Goal: Task Accomplishment & Management: Manage account settings

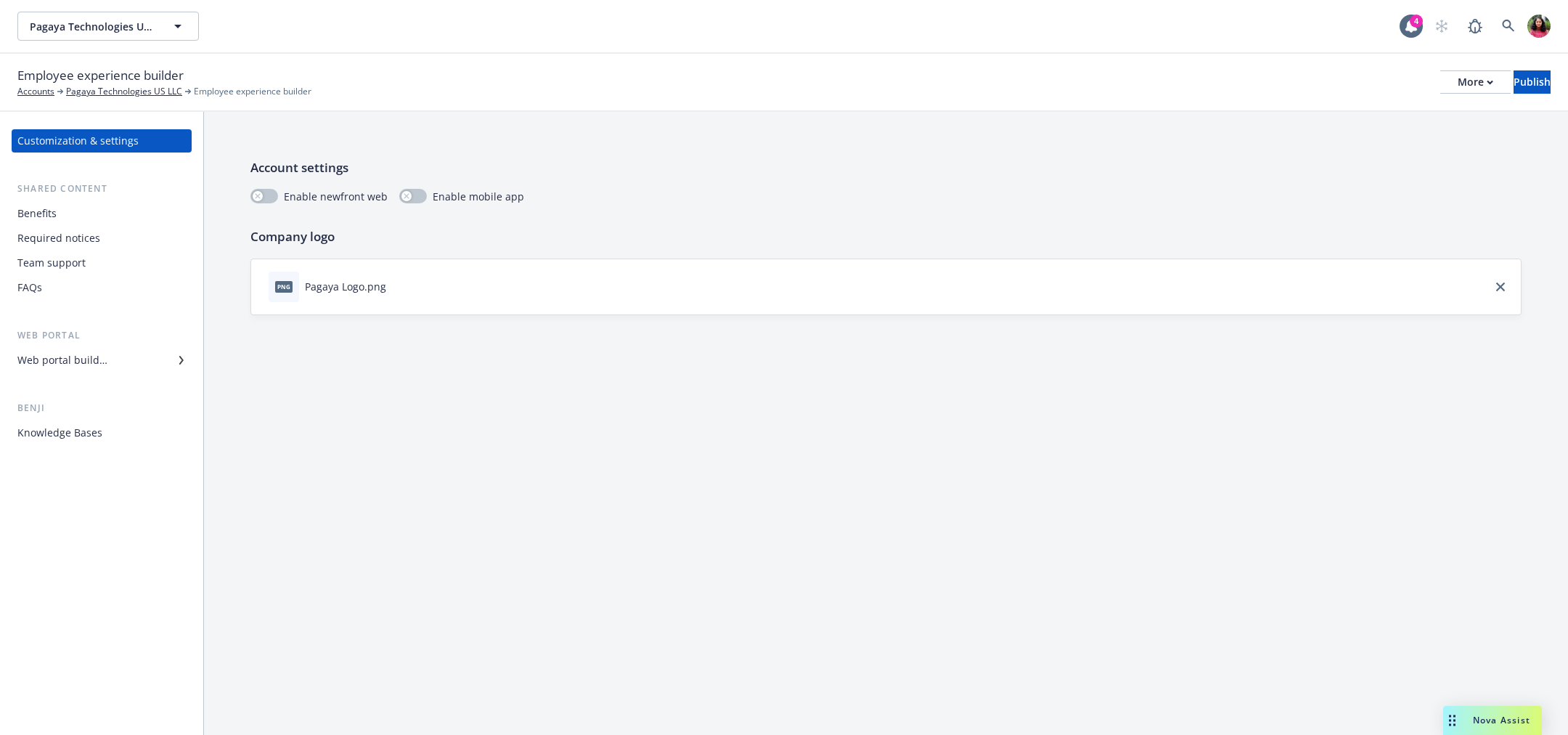
click at [99, 207] on div "Benefits" at bounding box center [101, 213] width 168 height 23
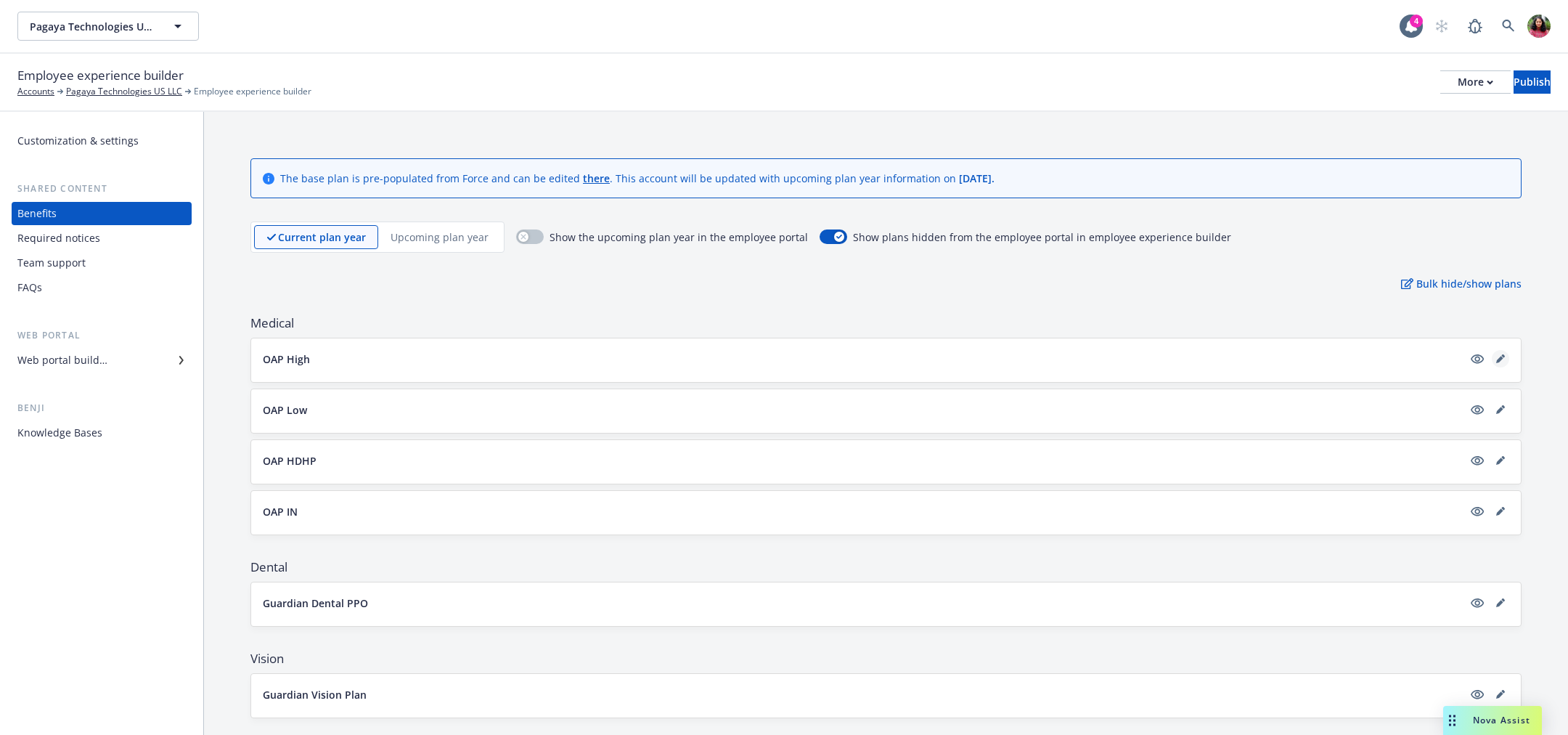
click at [1497, 358] on icon "editPencil" at bounding box center [1500, 358] width 9 height 9
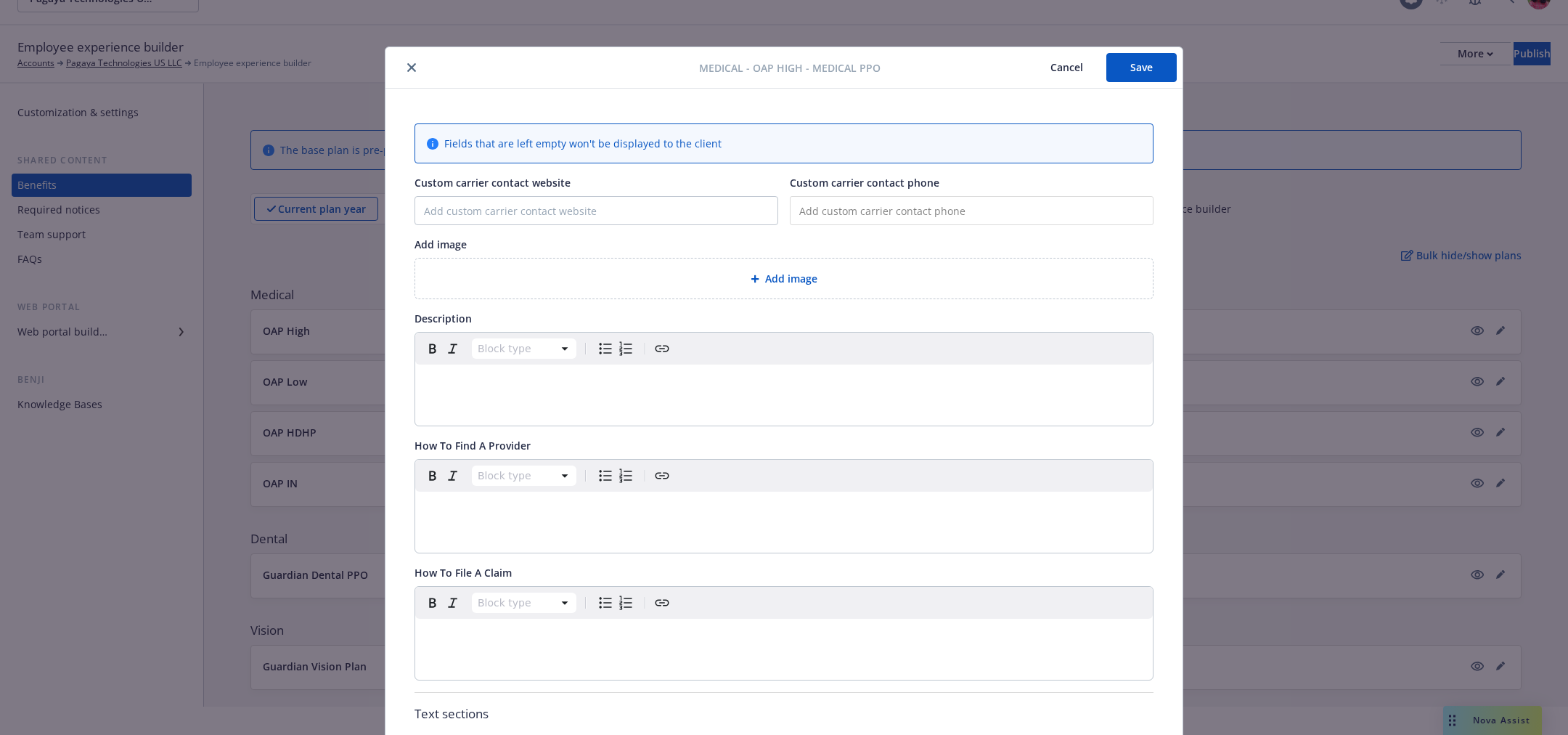
click at [1060, 66] on button "Cancel" at bounding box center [1067, 67] width 79 height 29
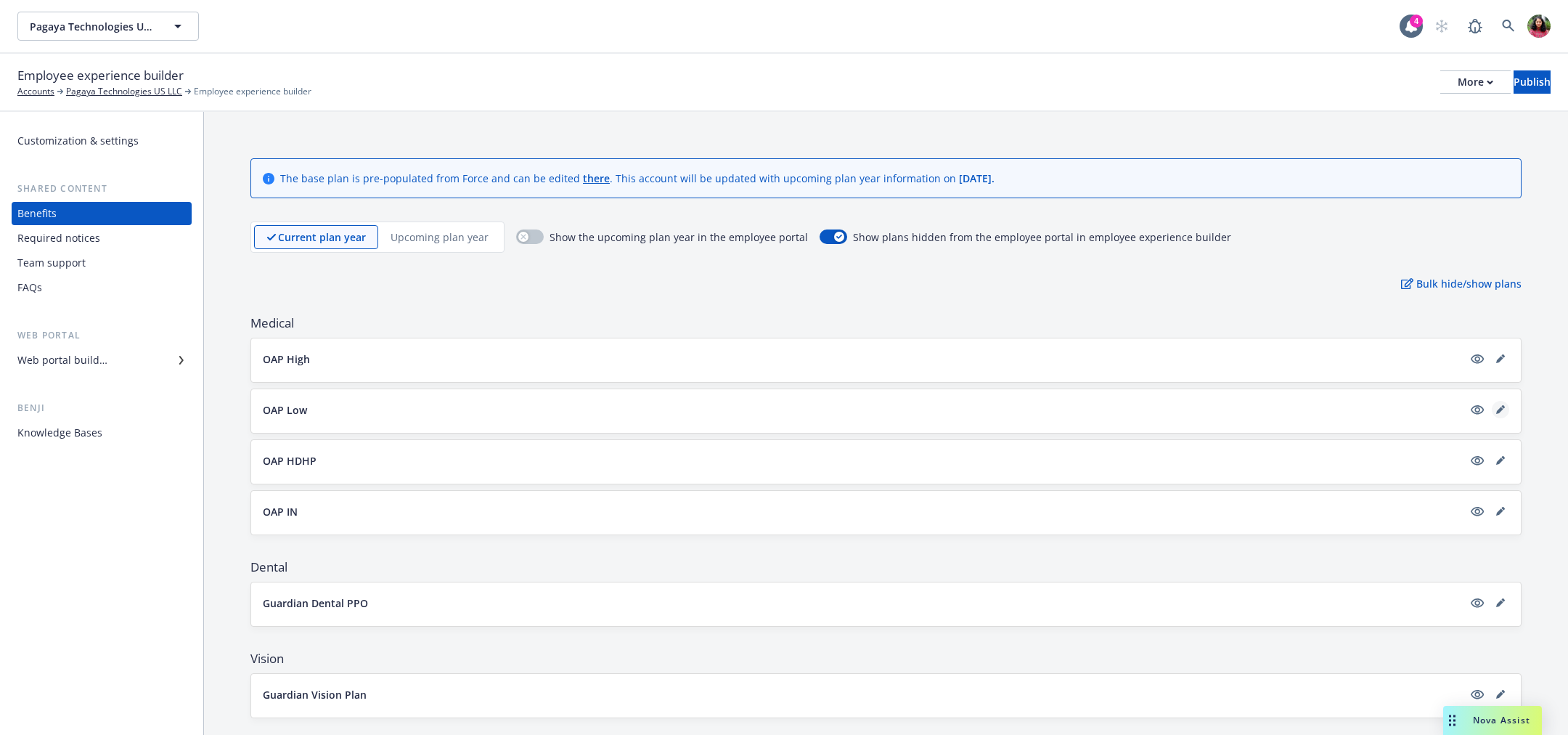
click at [1497, 405] on icon "editPencil" at bounding box center [1500, 409] width 9 height 9
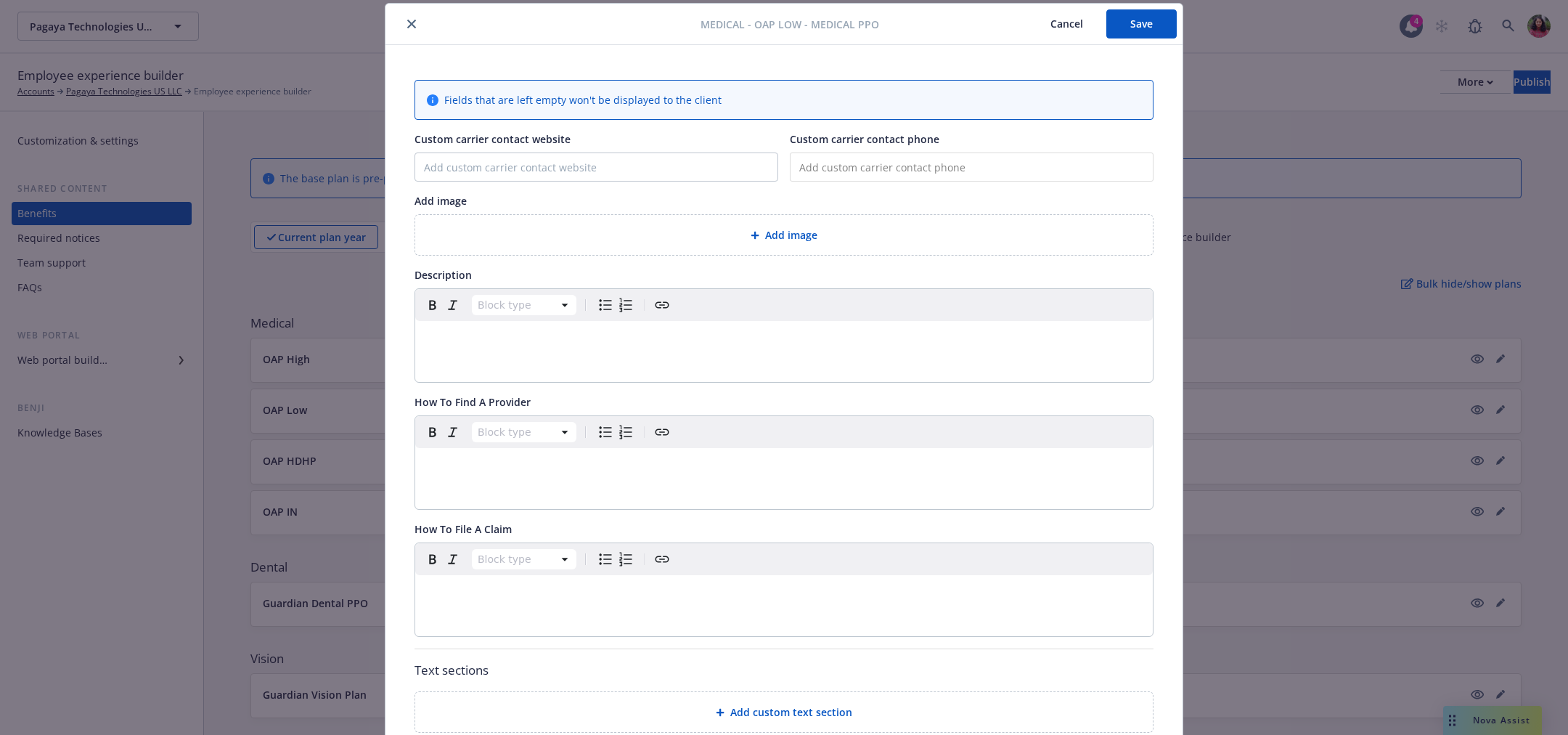
scroll to position [410, 0]
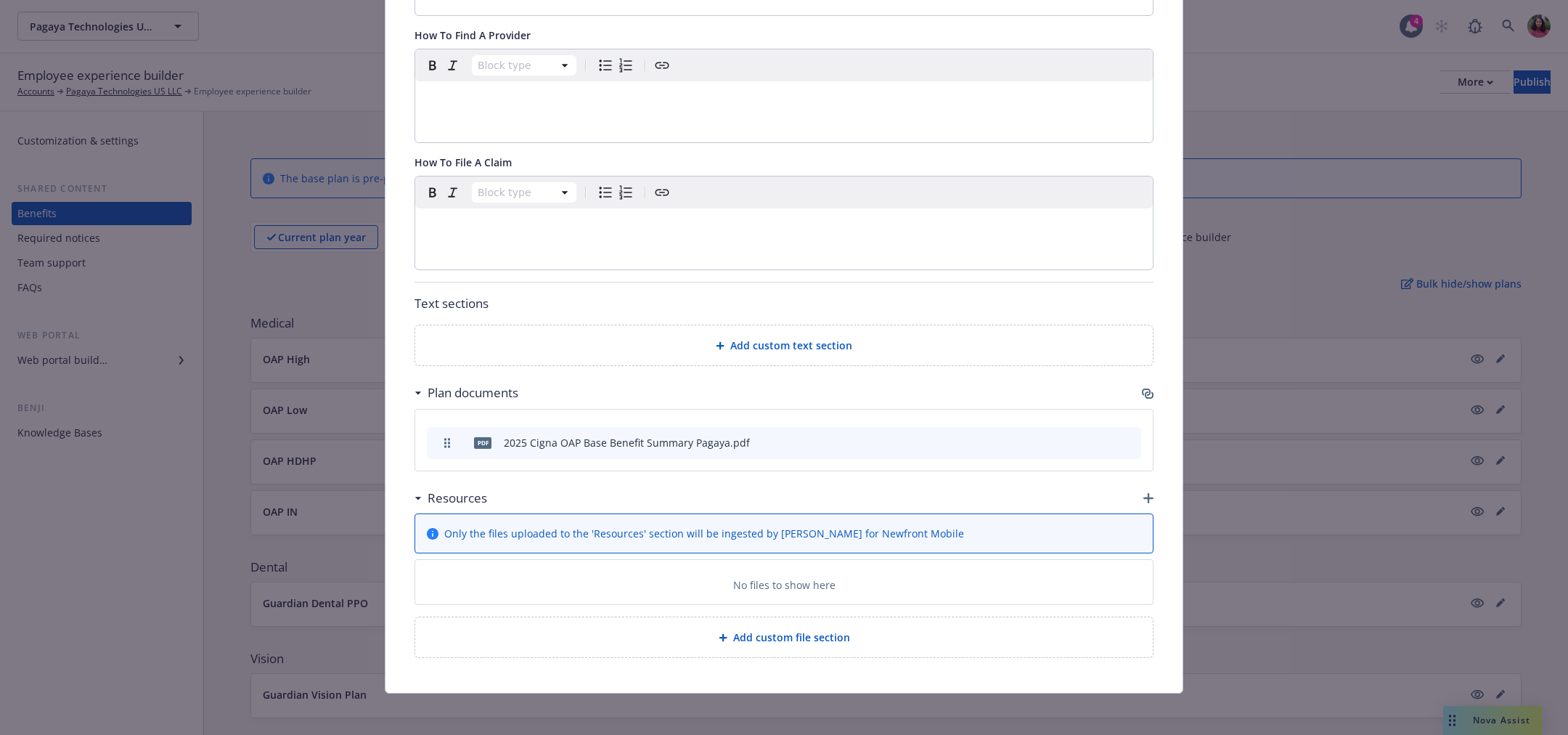
click at [1147, 494] on icon "button" at bounding box center [1148, 498] width 10 height 10
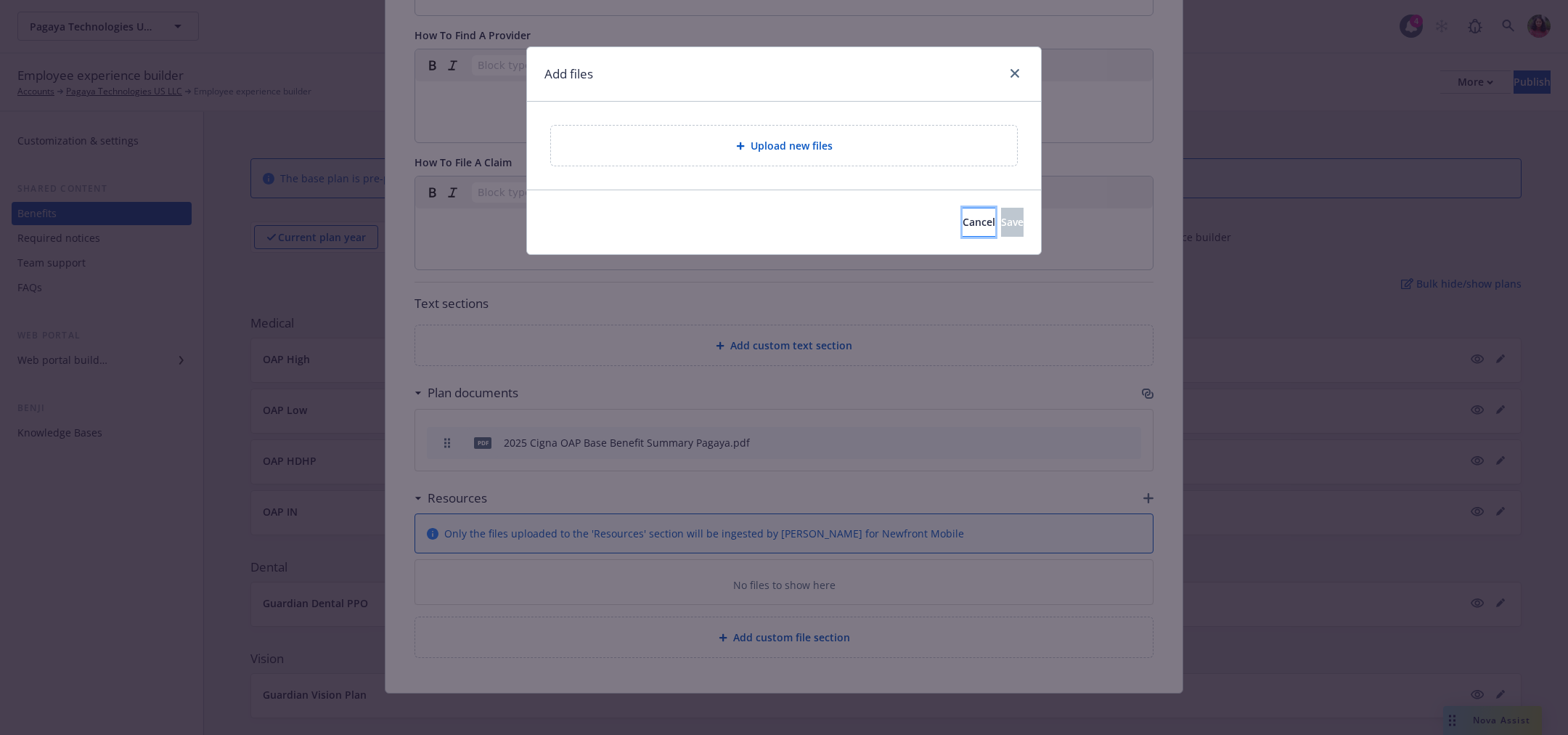
click at [963, 220] on span "Cancel" at bounding box center [979, 222] width 33 height 14
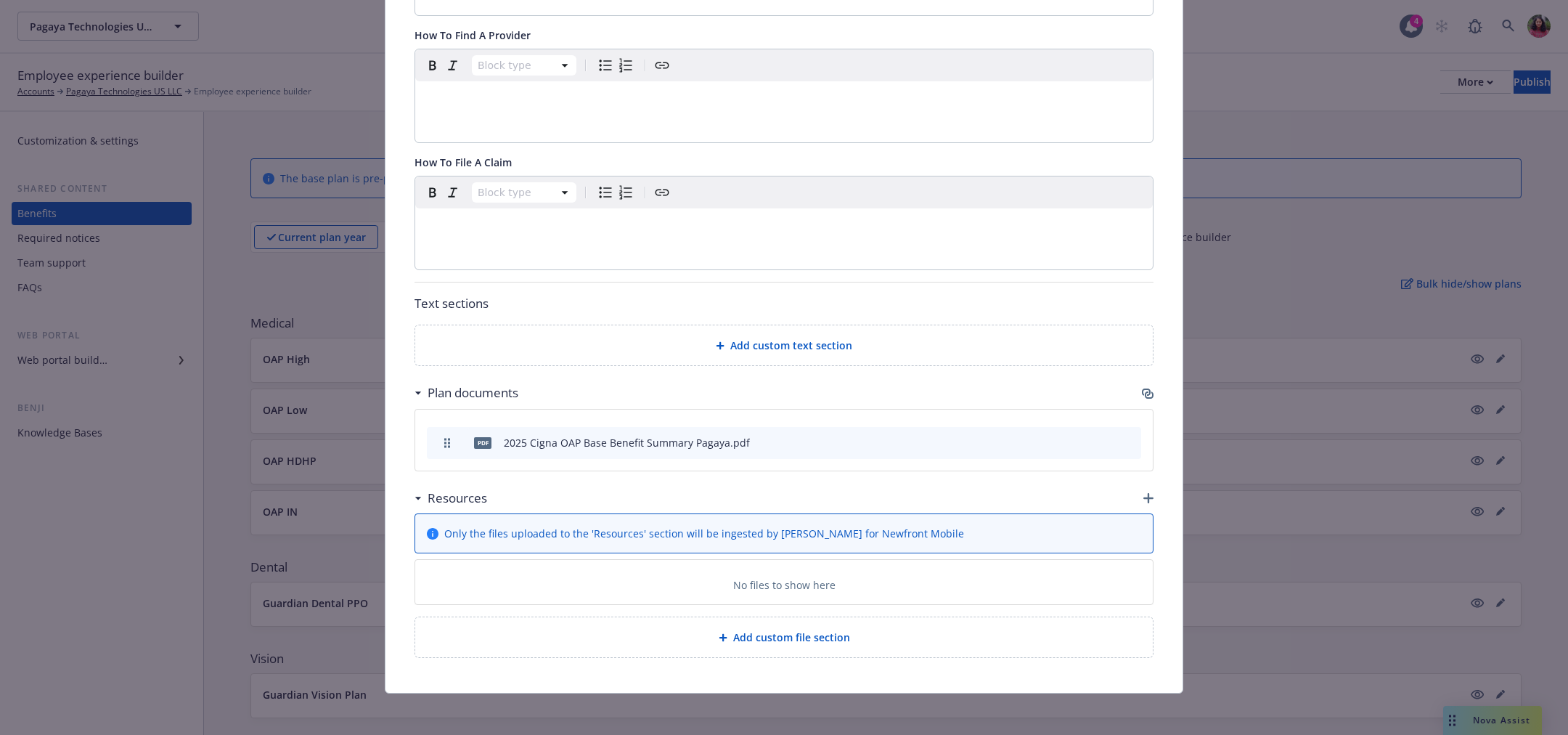
scroll to position [0, 0]
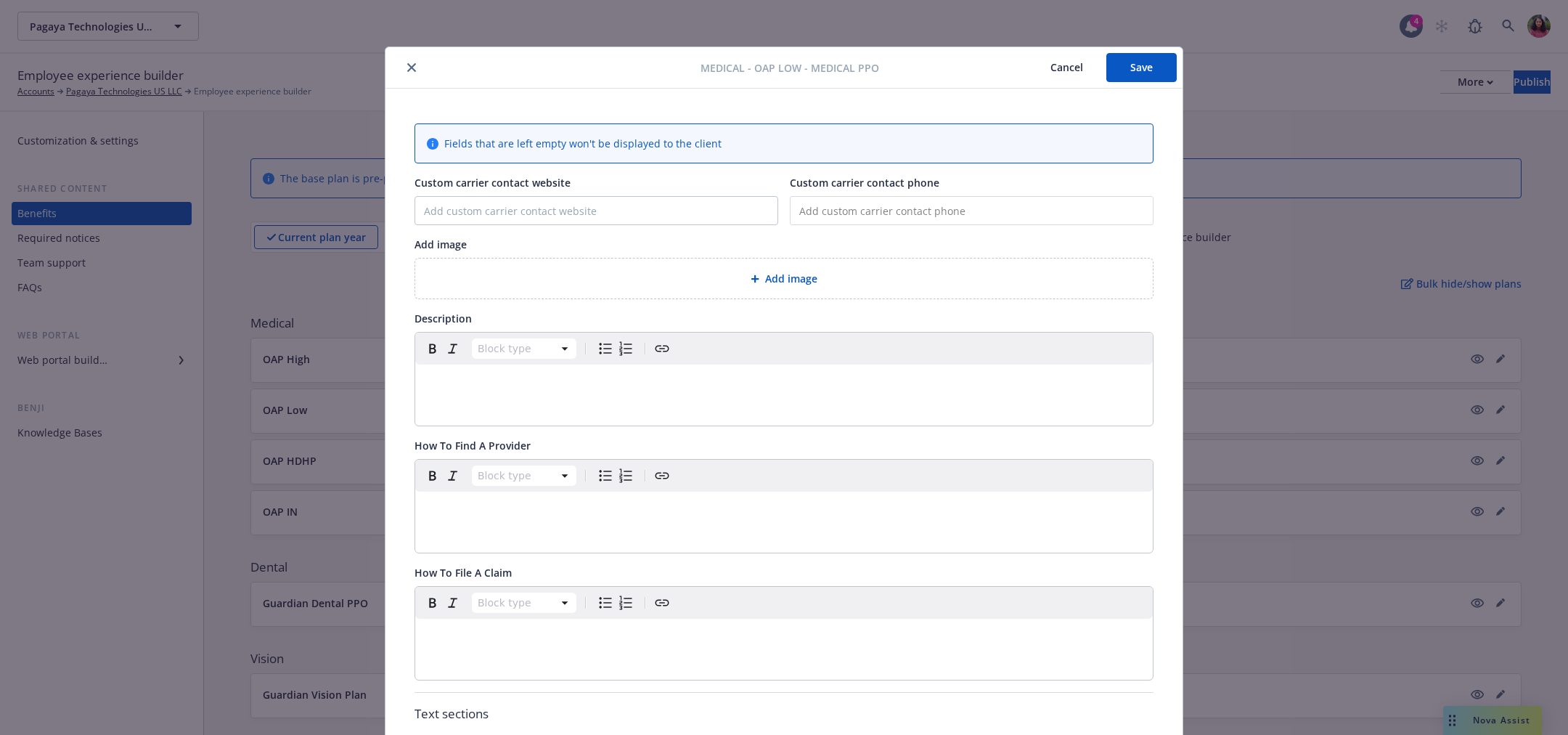
click at [408, 69] on icon "close" at bounding box center [411, 67] width 9 height 9
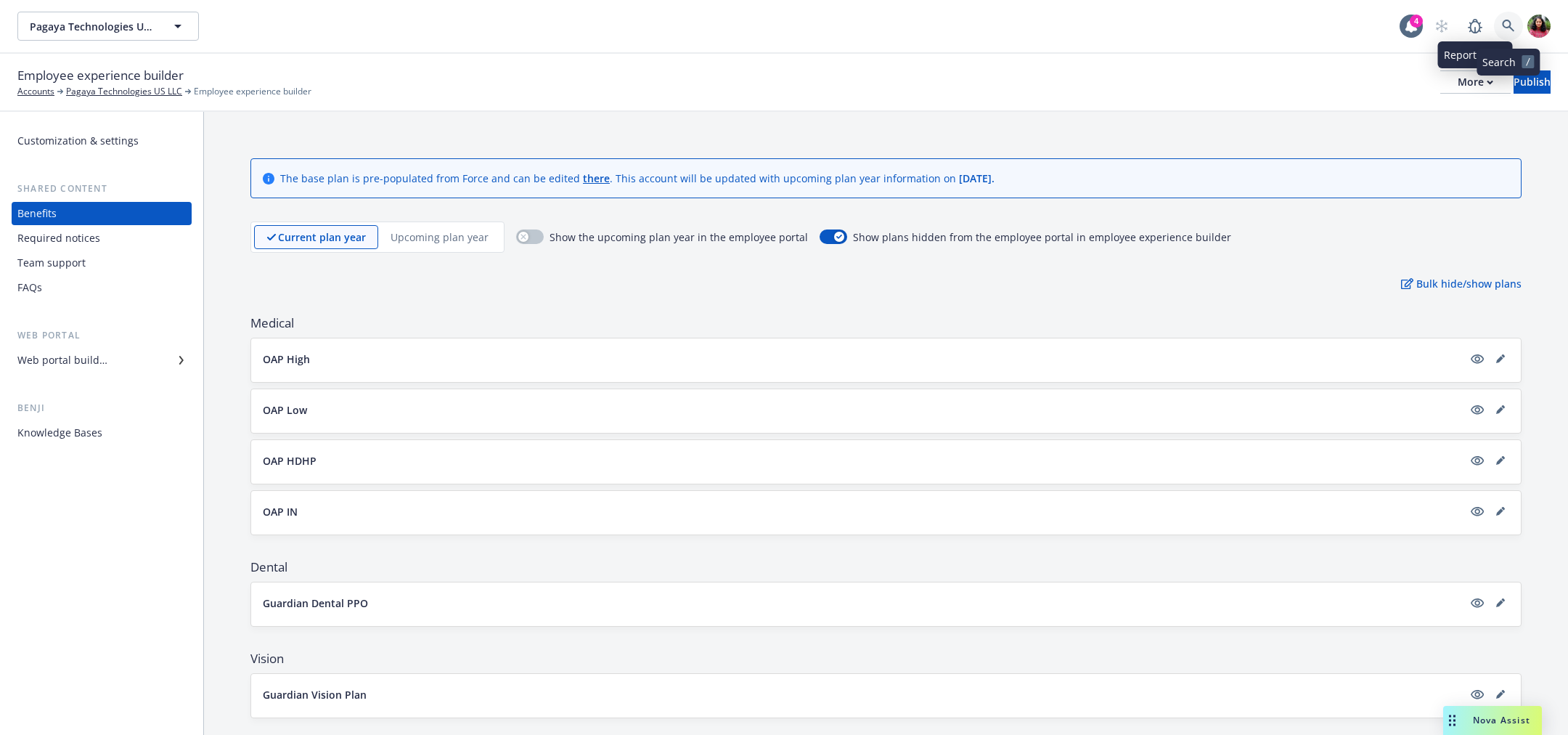
click at [1514, 22] on icon at bounding box center [1508, 26] width 13 height 13
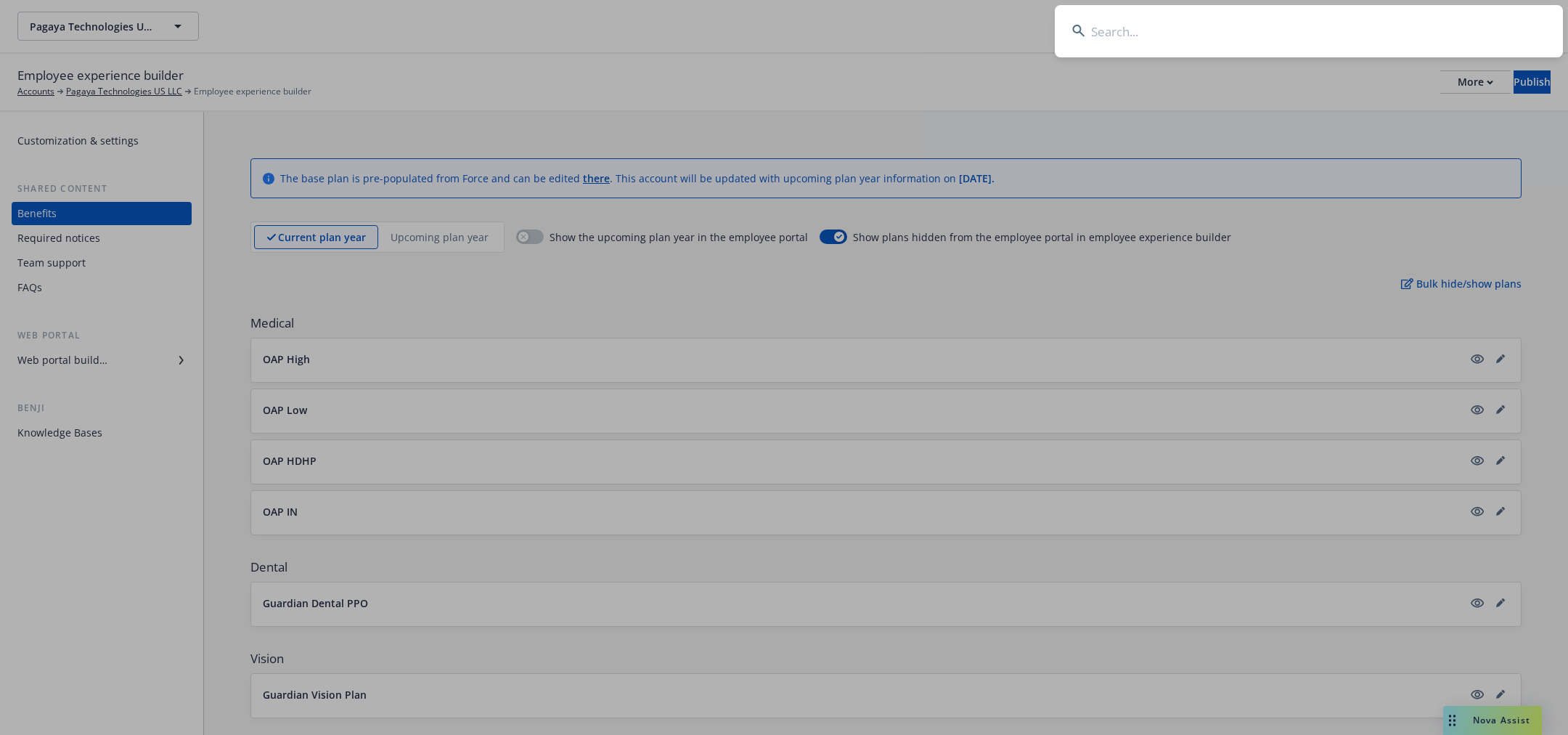
click at [1452, 28] on input at bounding box center [1309, 31] width 508 height 52
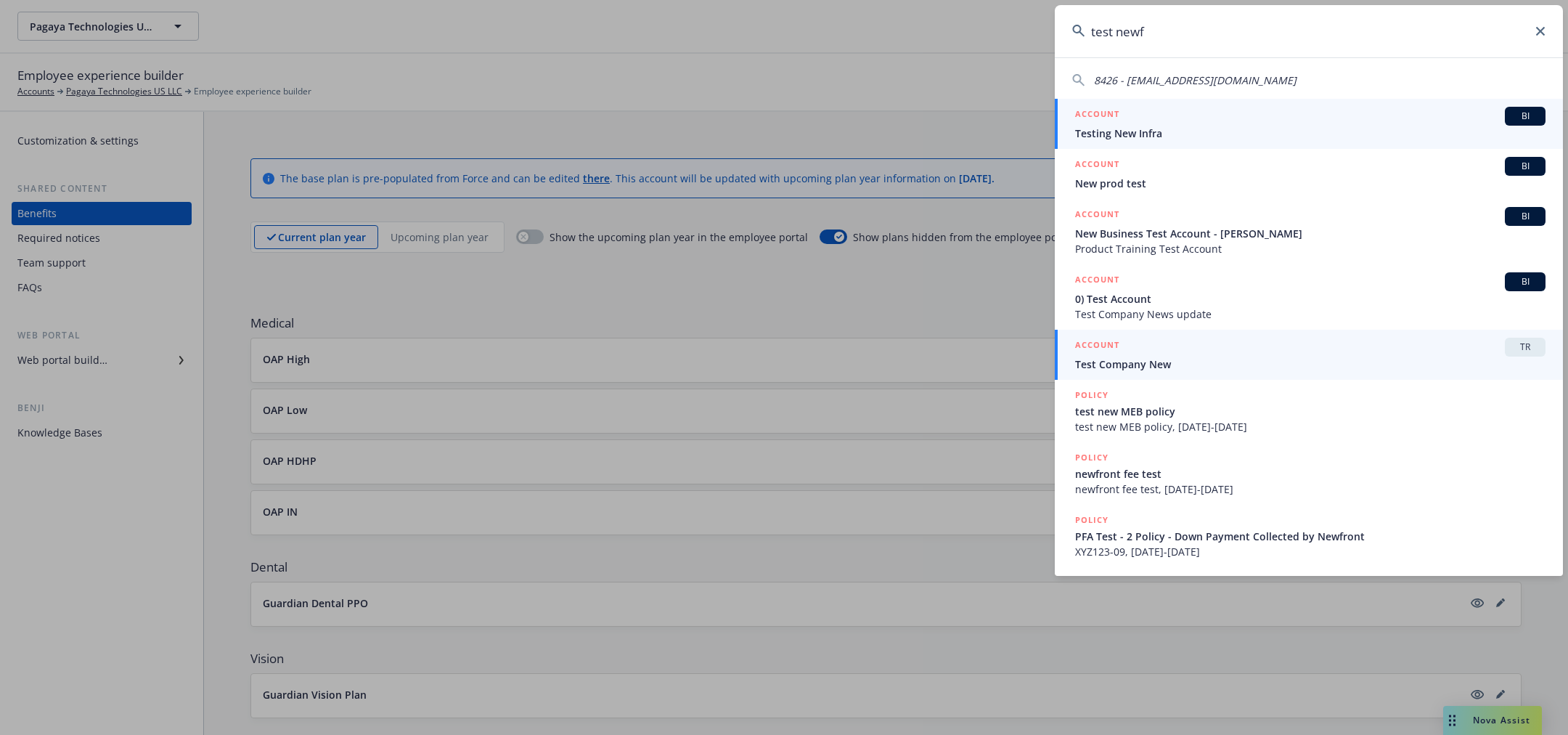
type input "test newf"
click at [1410, 362] on span "Test Company New" at bounding box center [1310, 364] width 470 height 16
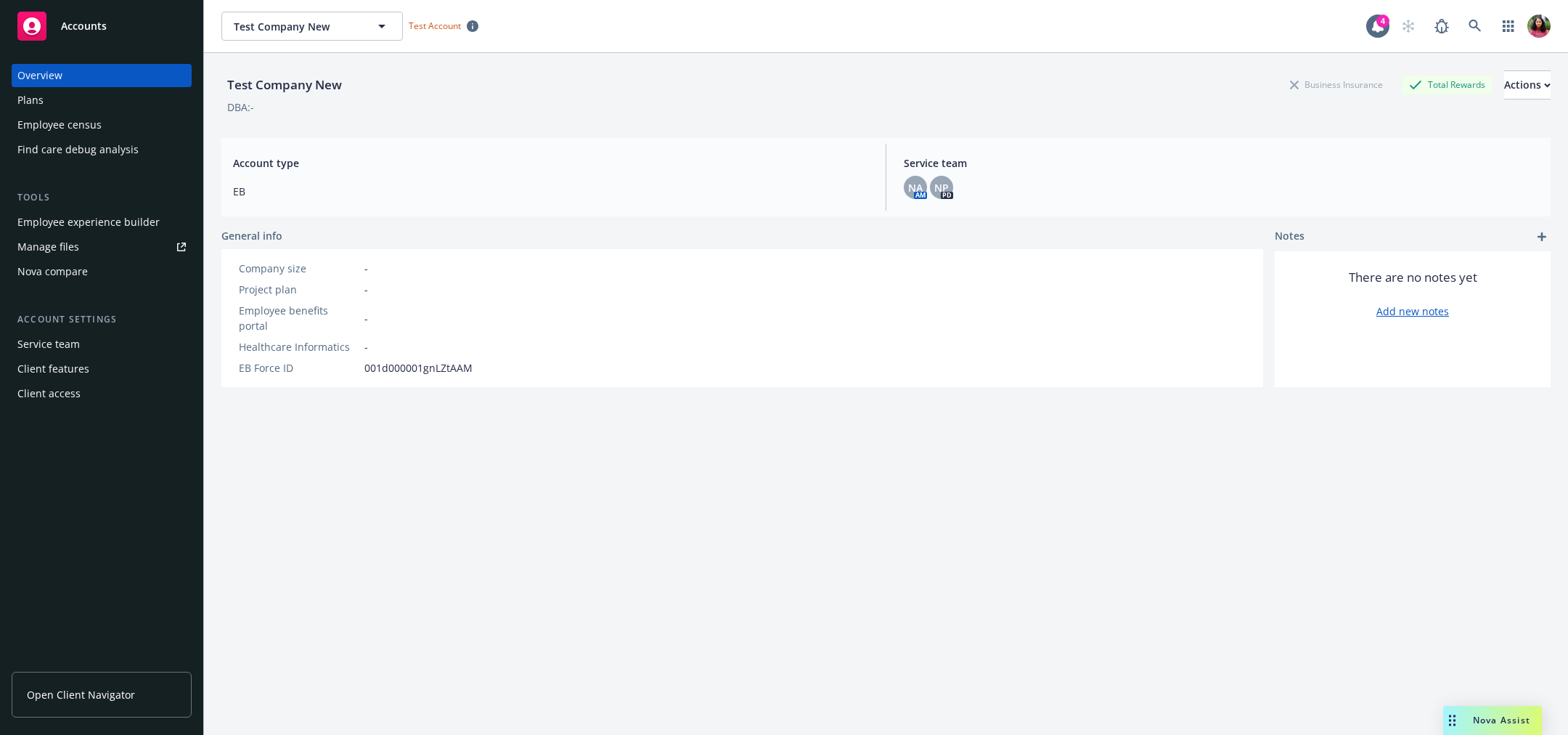
click at [142, 224] on div "Employee experience builder" at bounding box center [88, 222] width 142 height 23
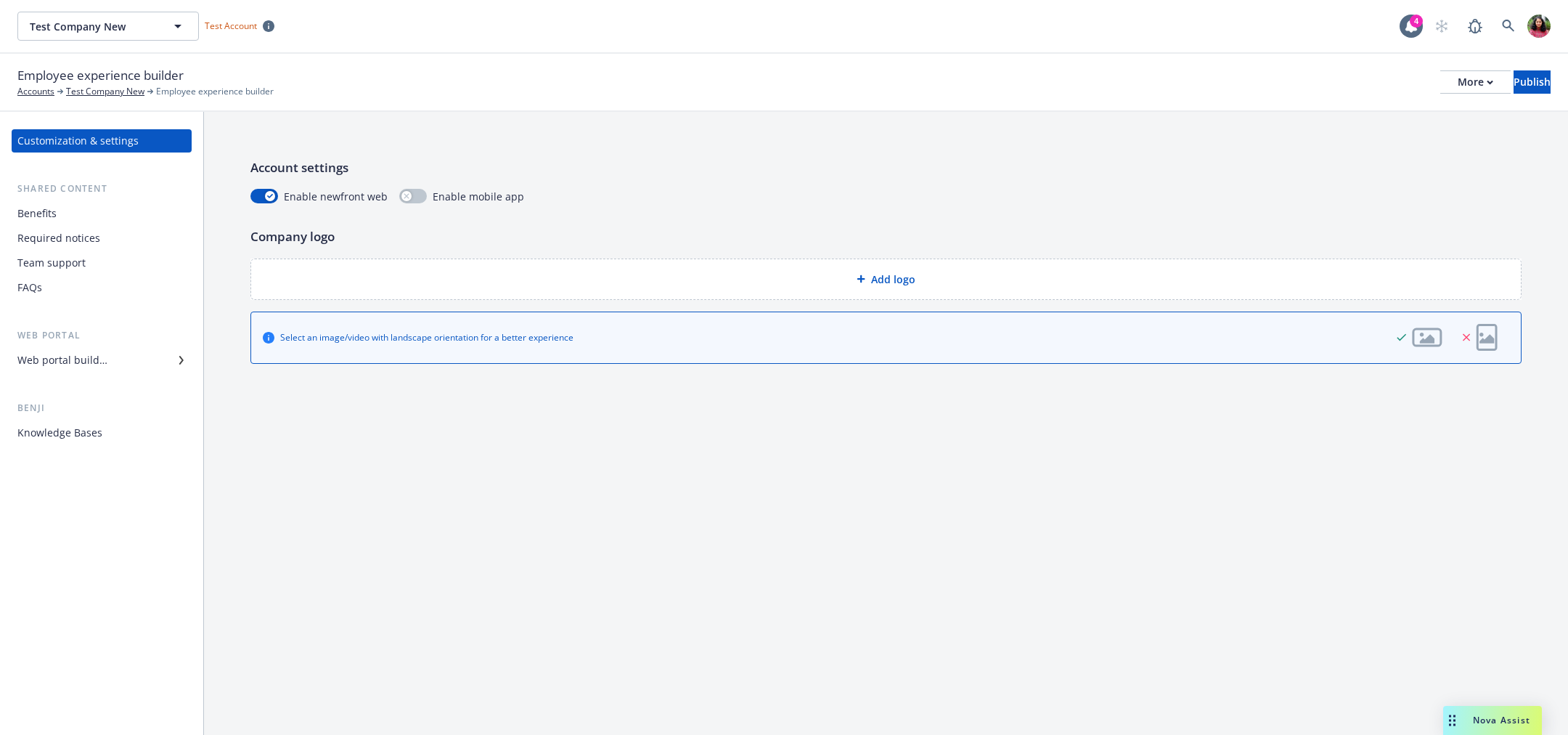
click at [120, 211] on div "Benefits" at bounding box center [101, 213] width 168 height 23
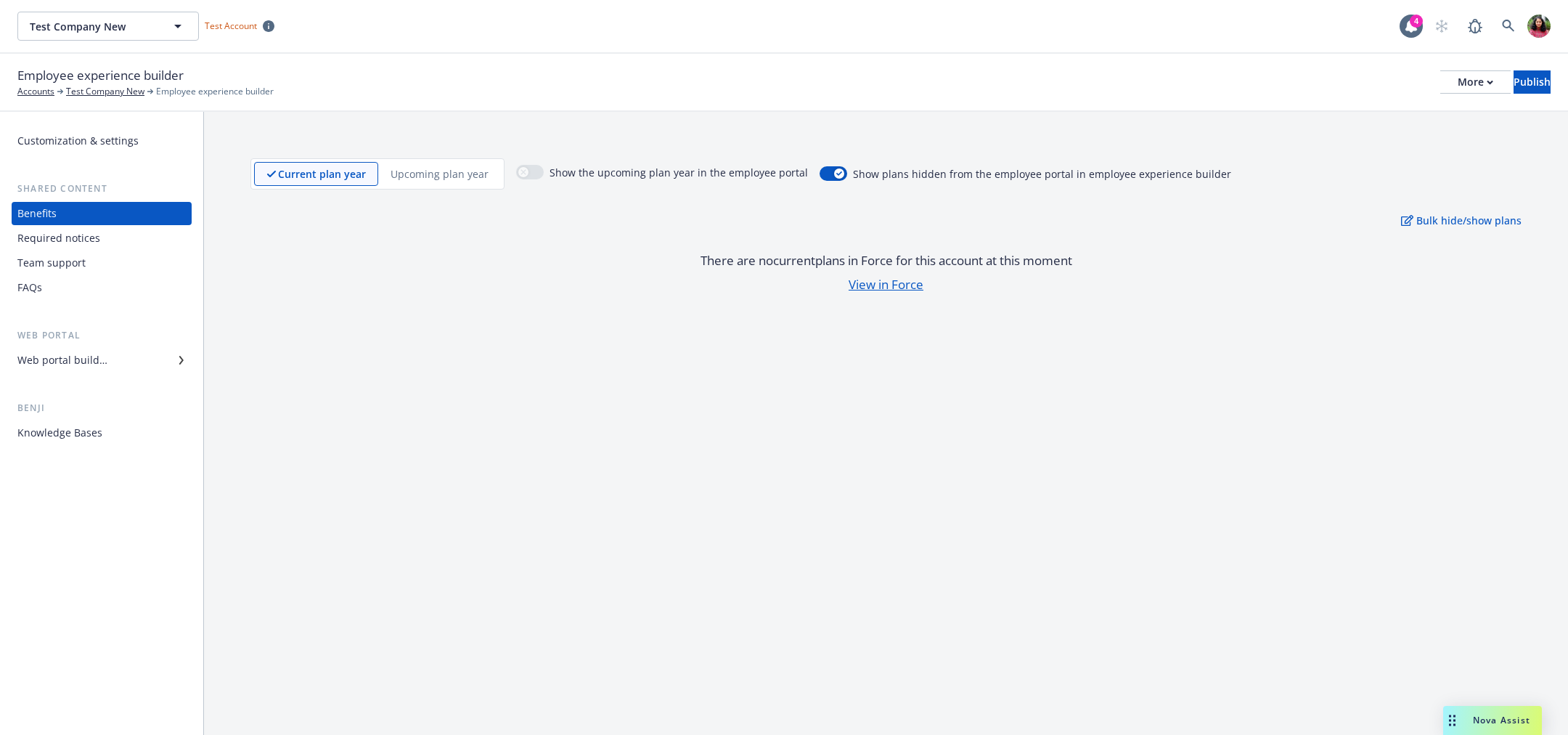
click at [437, 174] on p "Upcoming plan year" at bounding box center [439, 174] width 98 height 16
click at [341, 174] on p "Current plan year" at bounding box center [309, 174] width 86 height 16
